Goal: Task Accomplishment & Management: Complete application form

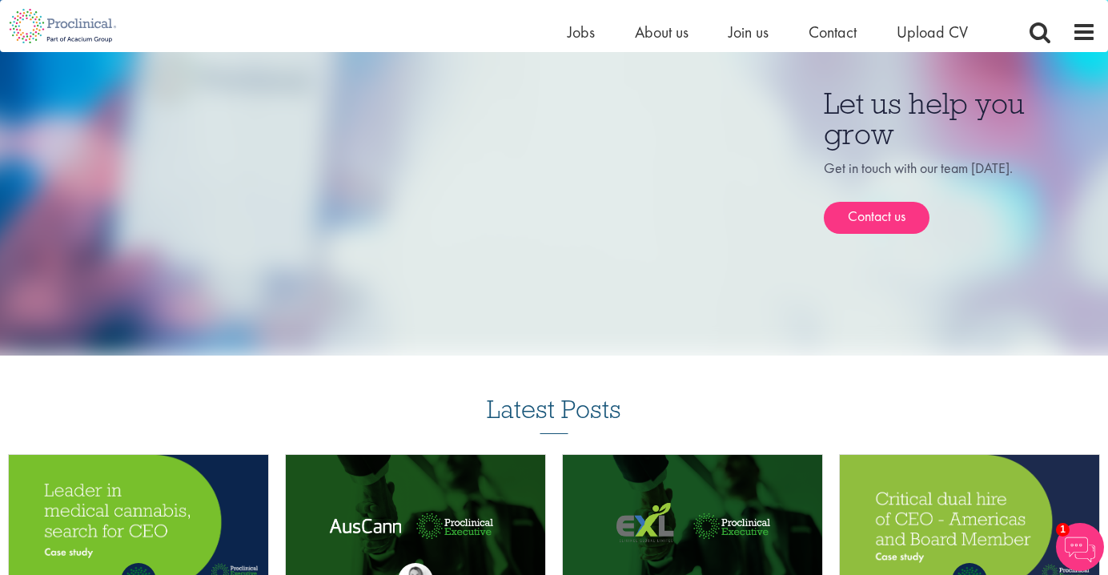
scroll to position [952, 0]
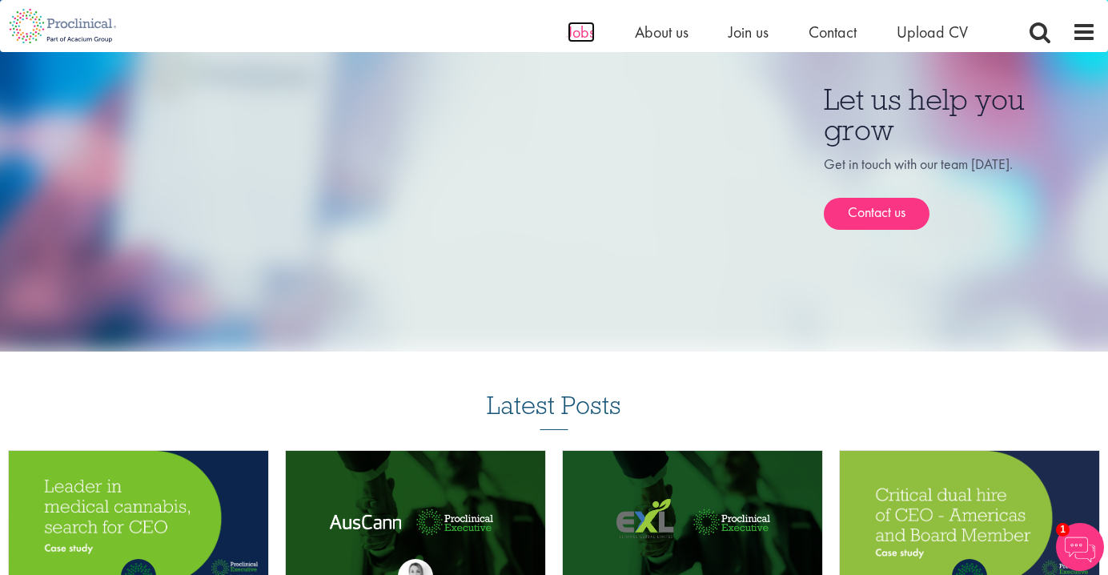
click at [582, 30] on span "Jobs" at bounding box center [581, 32] width 27 height 21
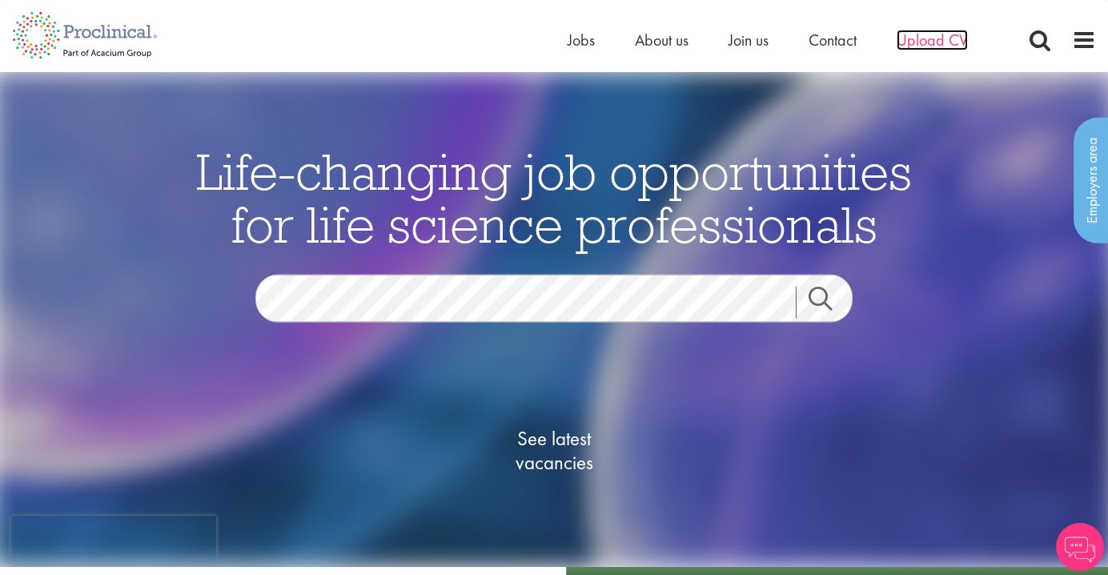
click at [905, 37] on span "Upload CV" at bounding box center [932, 40] width 71 height 21
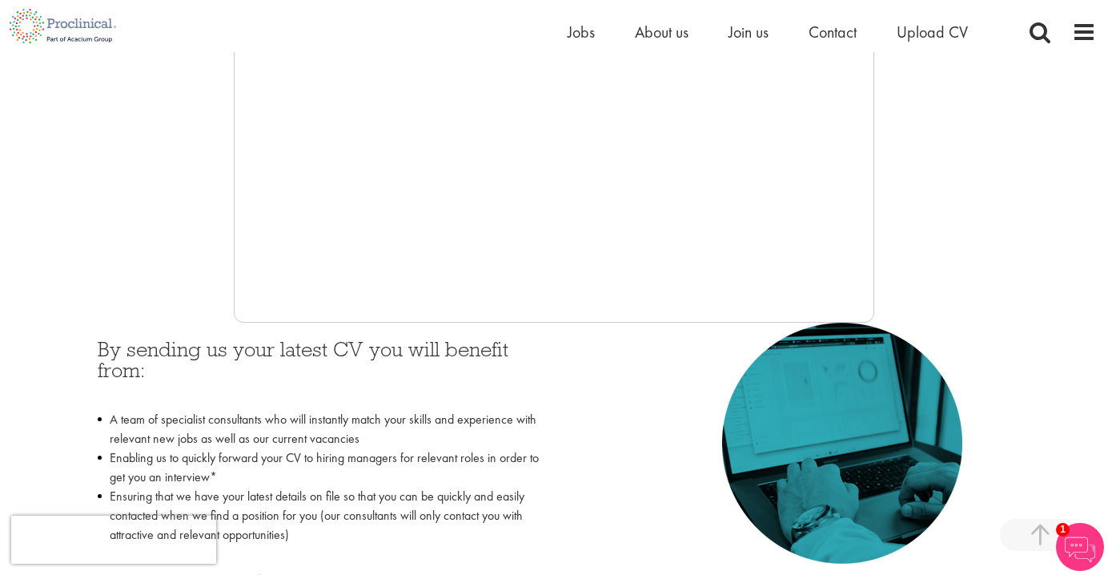
scroll to position [503, 0]
